Goal: Transaction & Acquisition: Purchase product/service

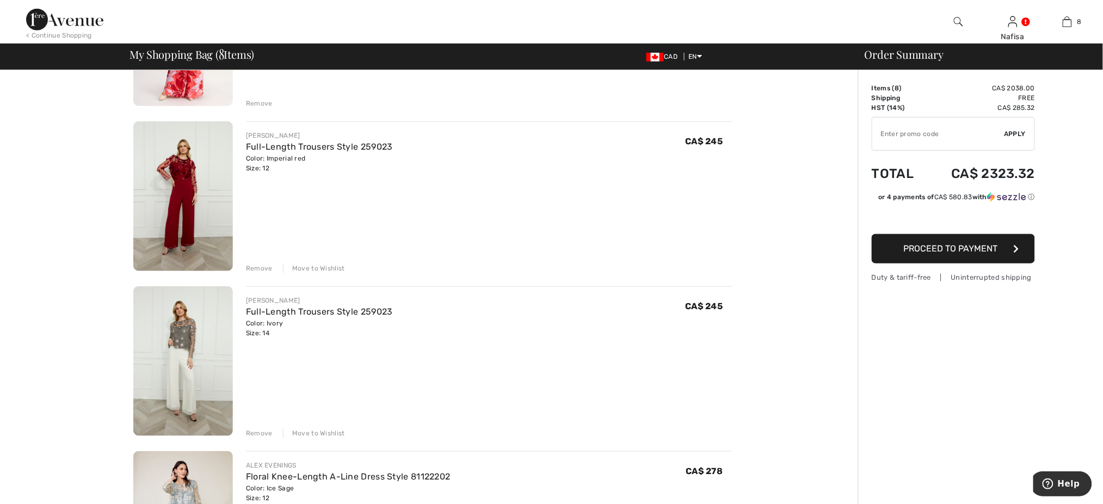
scroll to position [232, 0]
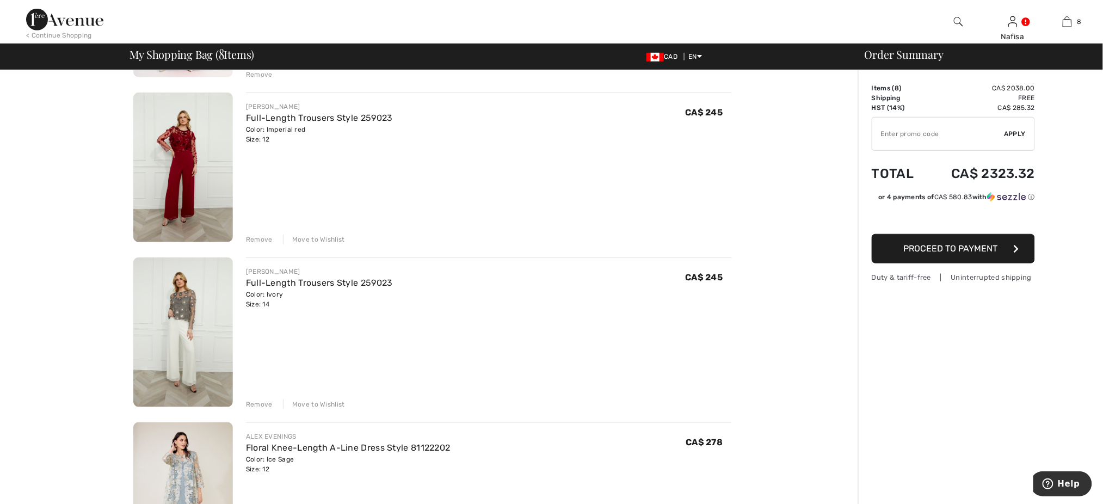
click at [258, 241] on div "Remove" at bounding box center [259, 239] width 27 height 10
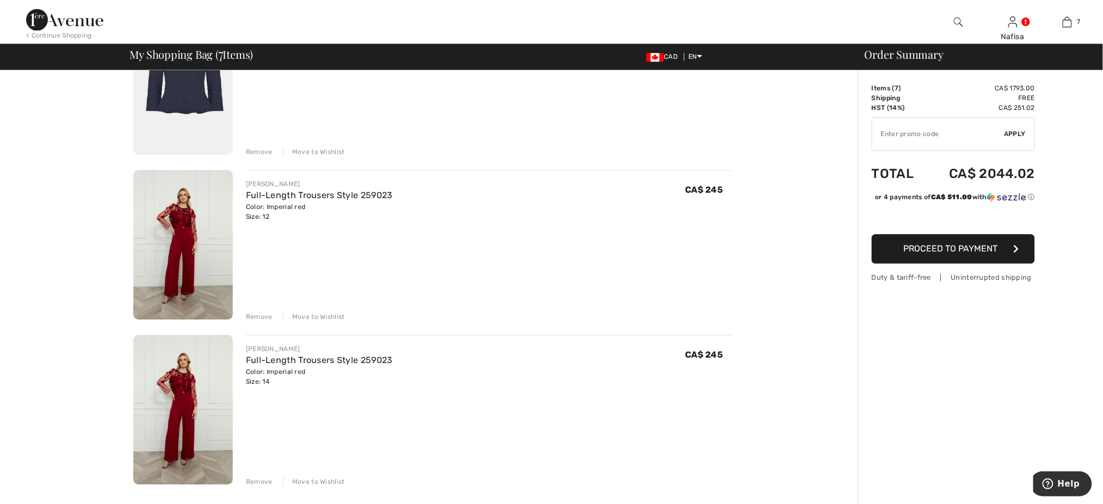
scroll to position [812, 0]
click at [257, 317] on div "Remove" at bounding box center [259, 318] width 27 height 10
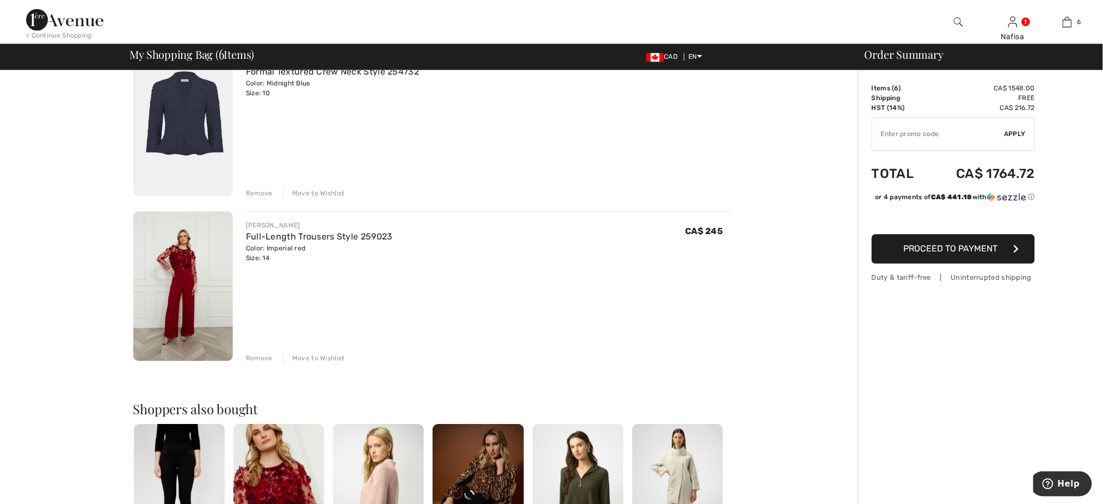
scroll to position [638, 0]
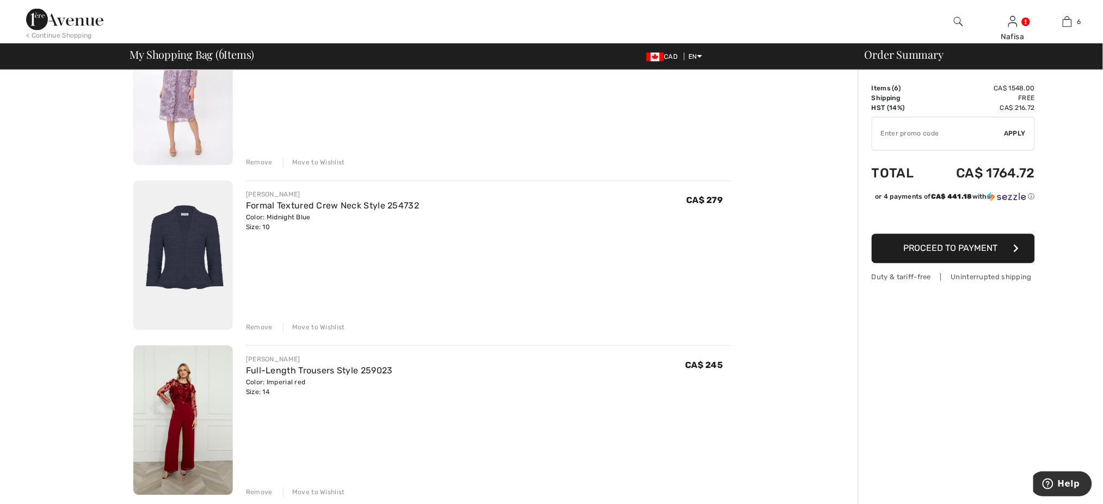
click at [185, 440] on img at bounding box center [183, 420] width 100 height 150
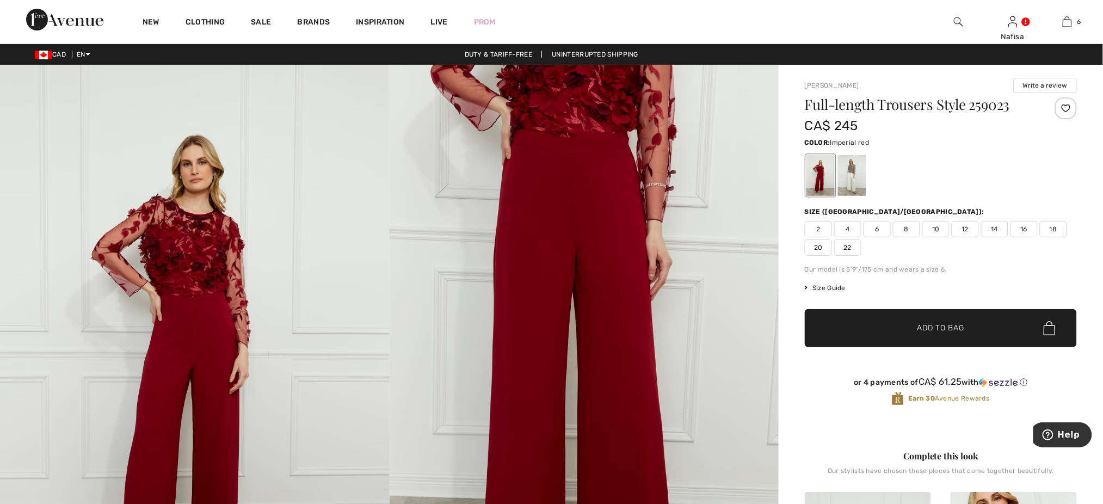
click at [996, 229] on span "14" at bounding box center [994, 229] width 27 height 16
click at [1067, 104] on div at bounding box center [1066, 108] width 22 height 22
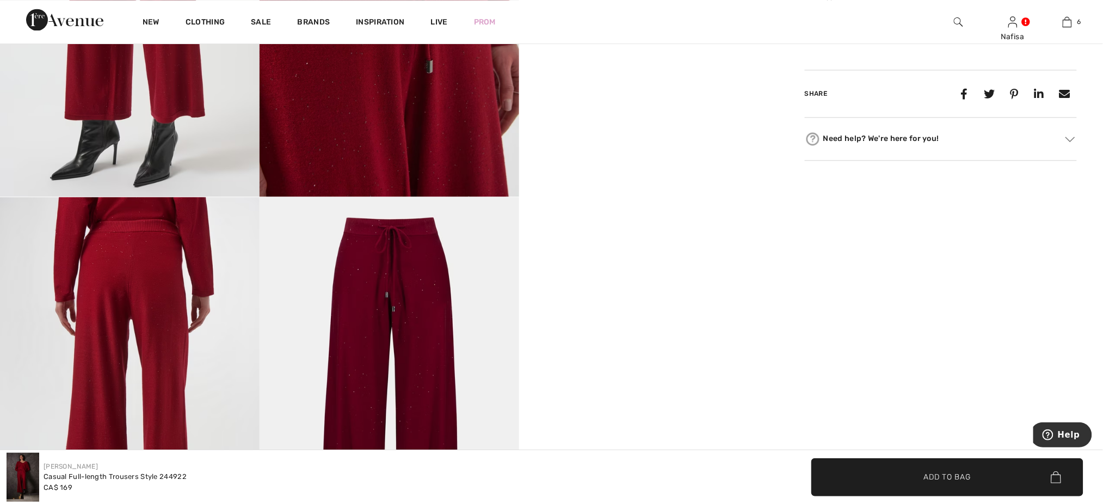
scroll to position [871, 0]
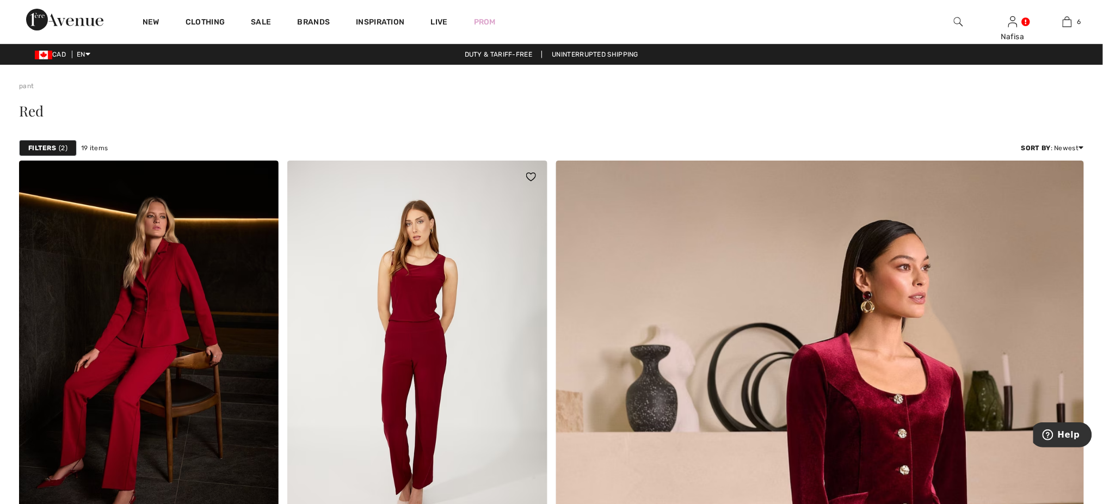
click at [445, 341] on img at bounding box center [417, 356] width 260 height 390
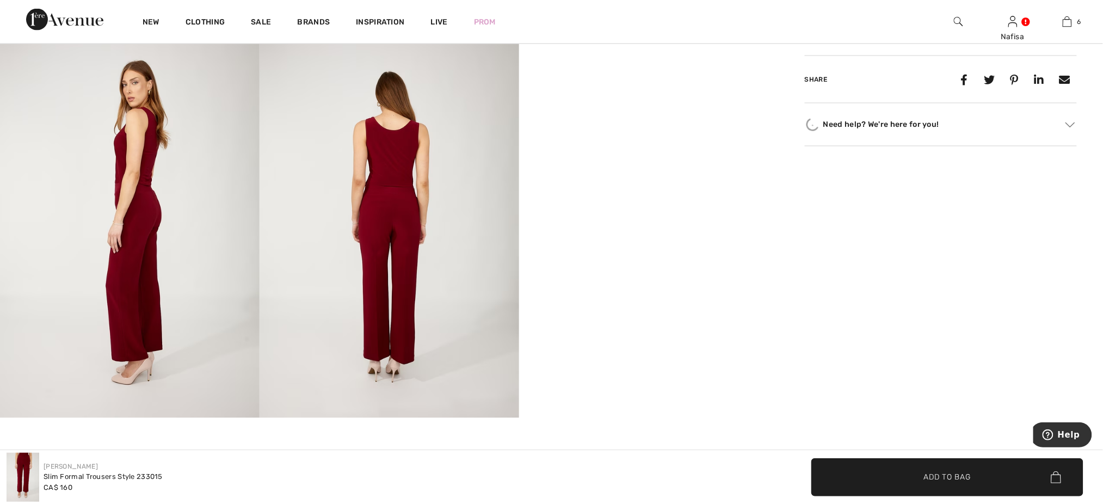
scroll to position [667, 0]
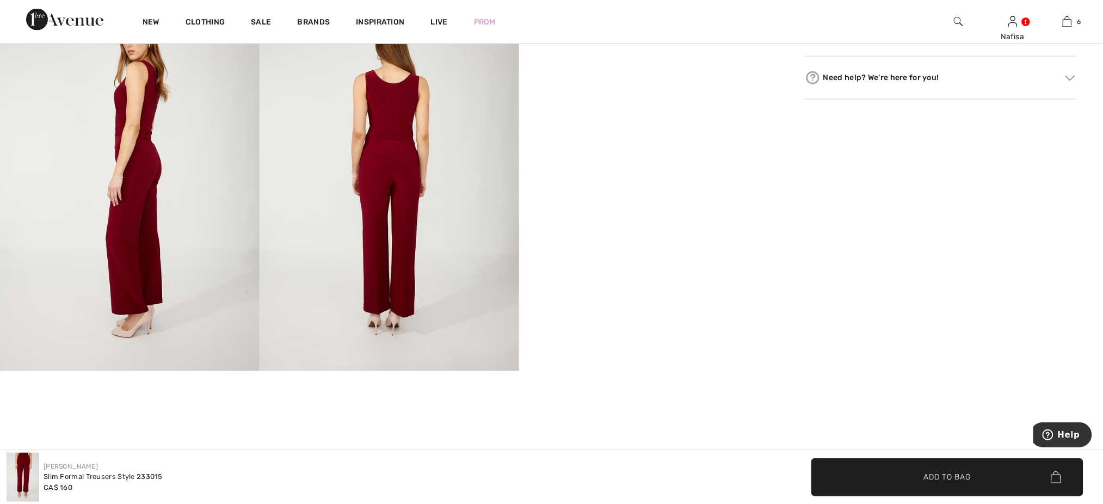
click at [410, 171] on img at bounding box center [390, 177] width 260 height 390
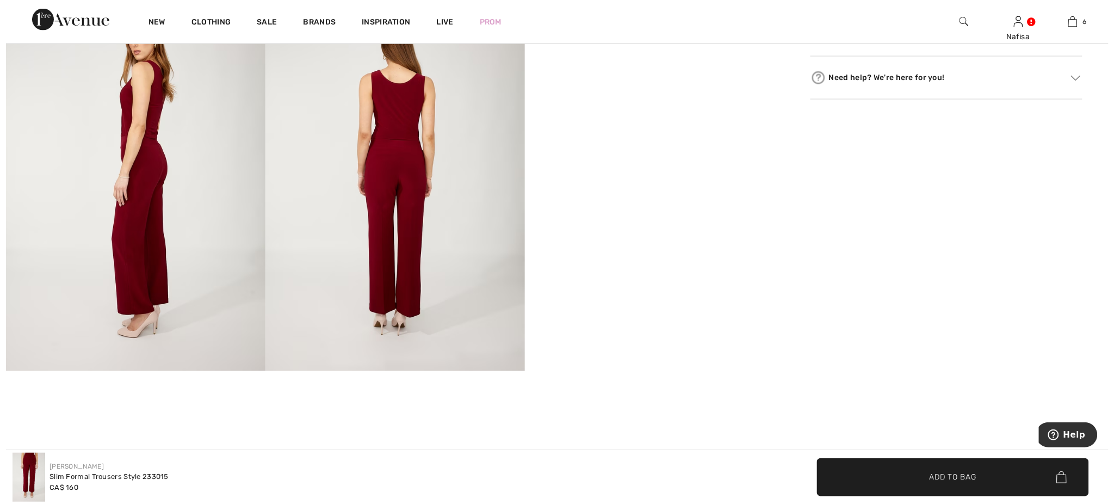
scroll to position [676, 0]
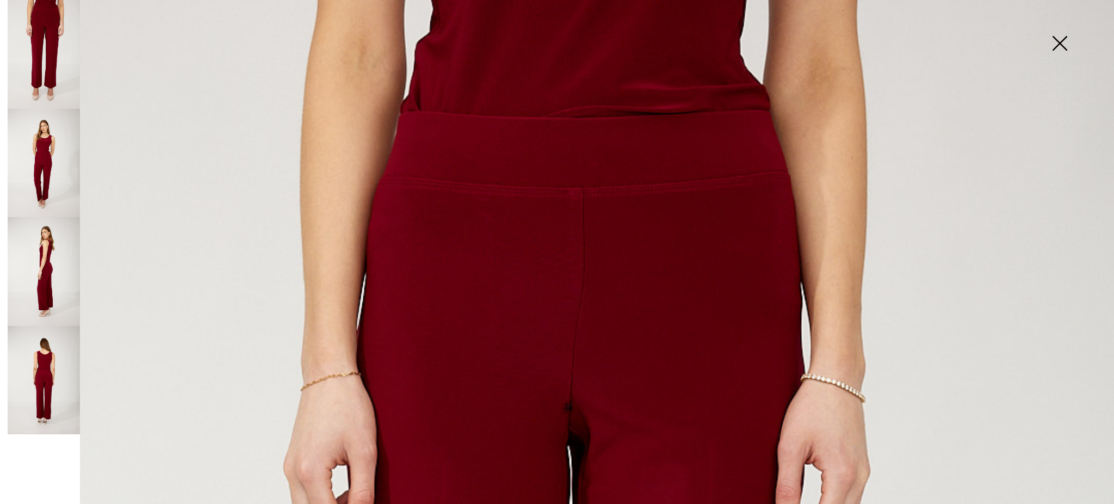
click at [1060, 41] on img at bounding box center [1060, 44] width 54 height 56
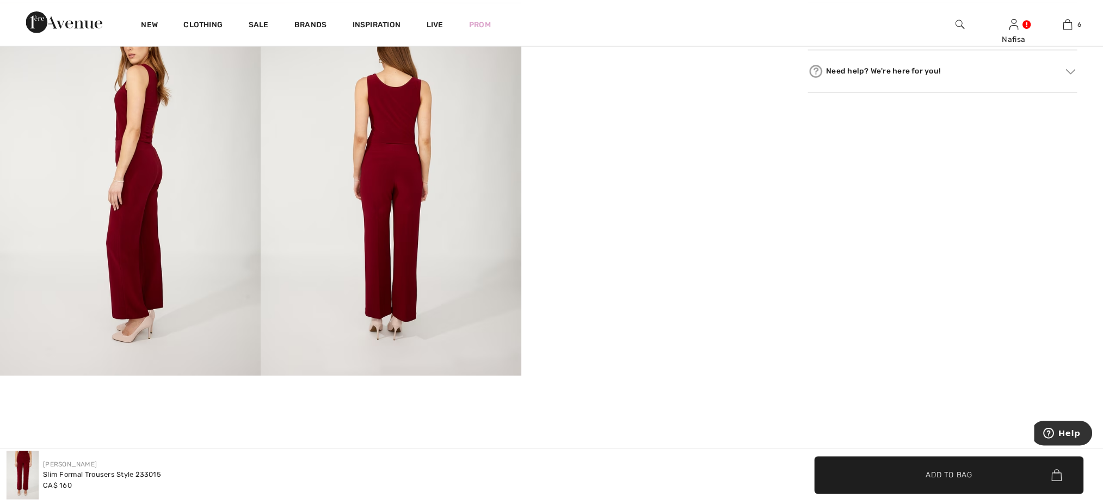
scroll to position [667, 0]
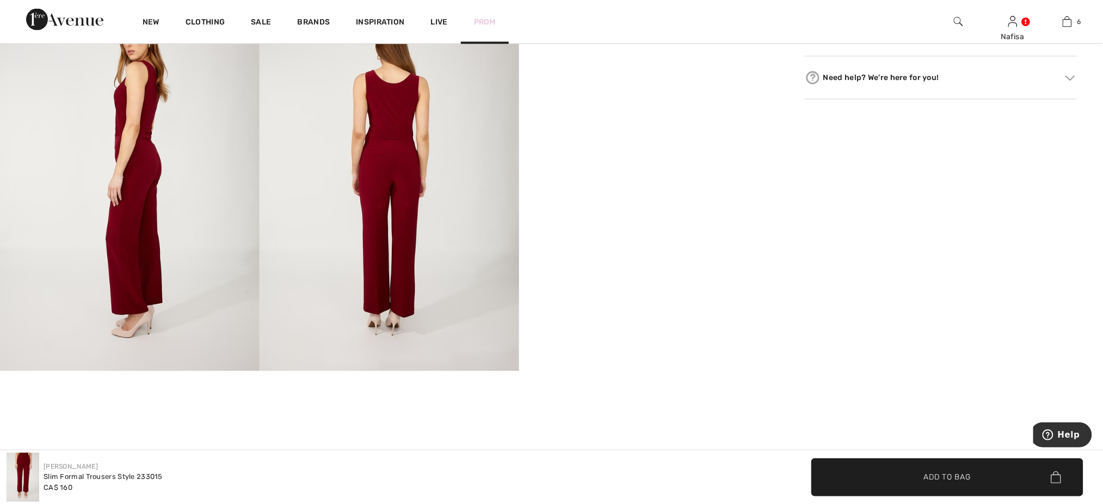
click at [476, 24] on link "Prom" at bounding box center [485, 21] width 22 height 11
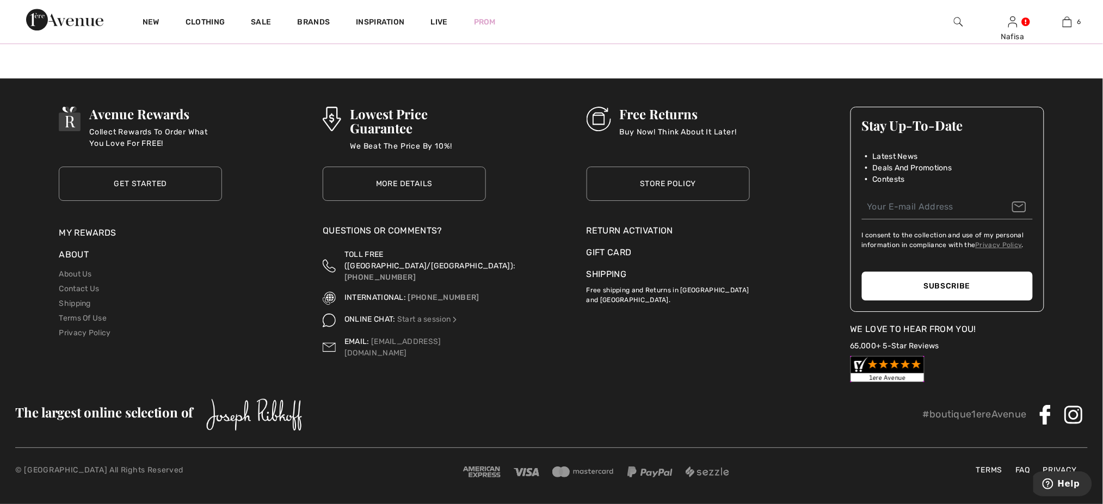
scroll to position [1504, 0]
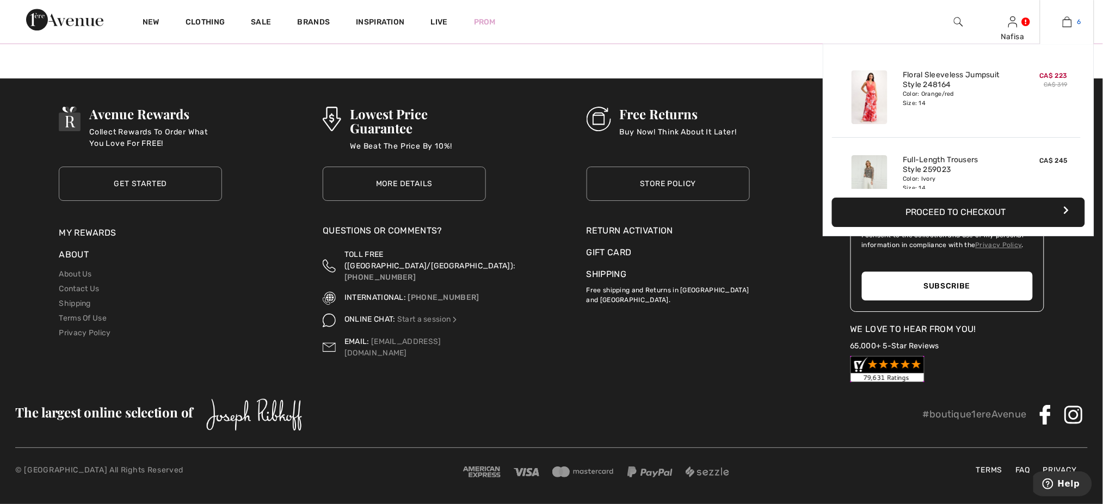
click at [1068, 20] on img at bounding box center [1067, 21] width 9 height 13
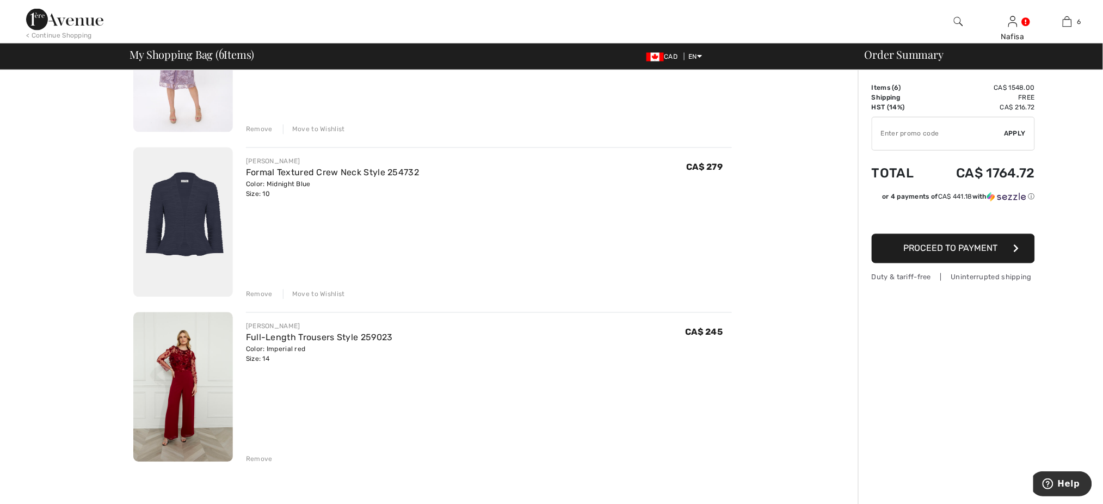
scroll to position [667, 0]
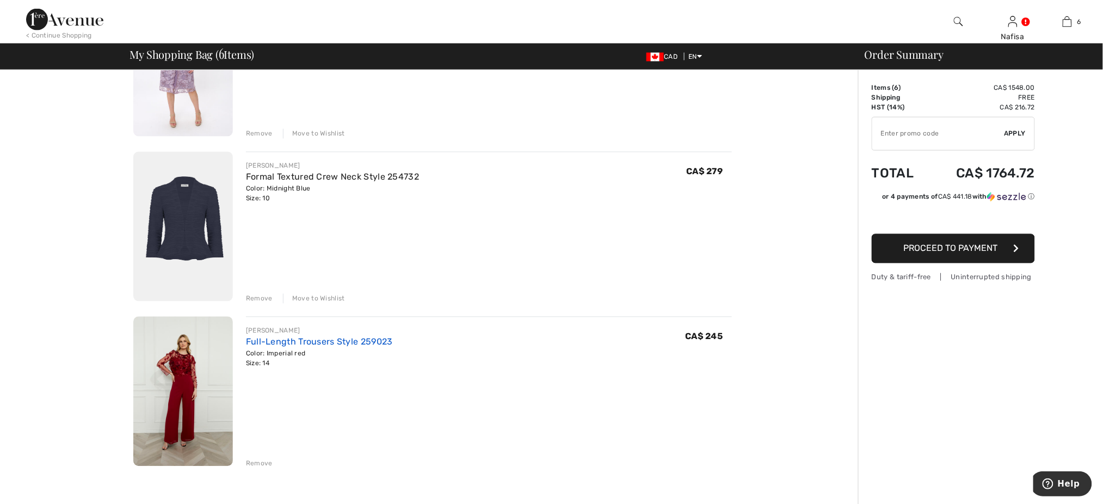
click at [350, 343] on link "Full-Length Trousers Style 259023" at bounding box center [319, 342] width 147 height 10
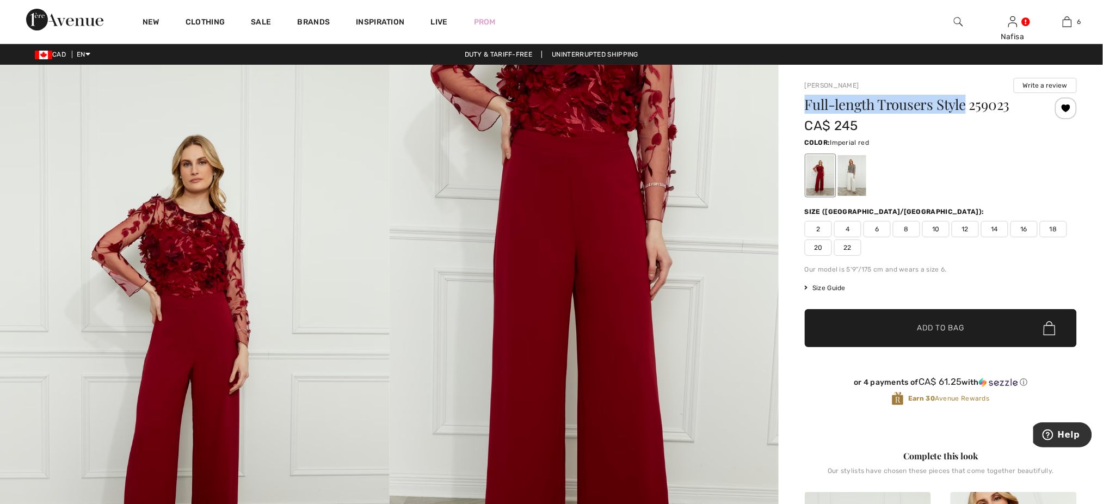
drag, startPoint x: 807, startPoint y: 106, endPoint x: 967, endPoint y: 108, distance: 160.0
click at [967, 108] on h1 "Full-length Trousers Style 259023" at bounding box center [918, 104] width 227 height 14
copy h1 "Full-length Trousers Style"
click at [1041, 135] on div "Color: Imperial red" at bounding box center [941, 141] width 272 height 13
